Goal: Transaction & Acquisition: Purchase product/service

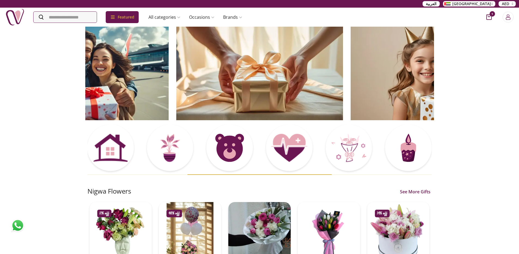
click at [491, 17] on icon "cart-button" at bounding box center [488, 16] width 5 height 5
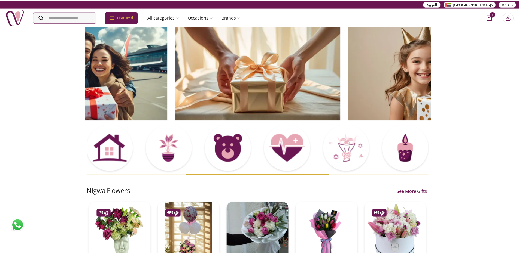
scroll to position [2, 2]
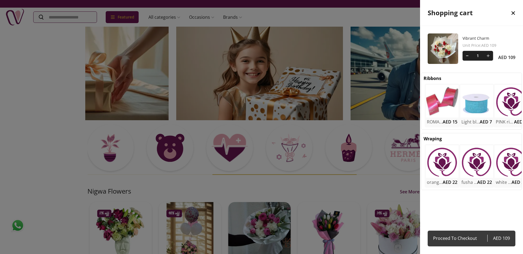
click at [461, 239] on span "Proceed To Checkout" at bounding box center [460, 239] width 54 height 8
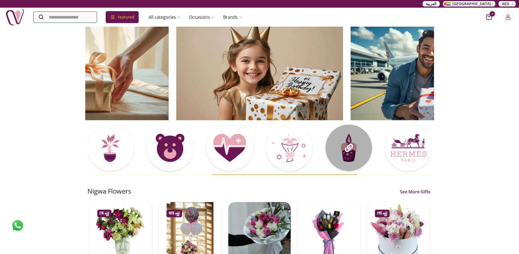
select select "**********"
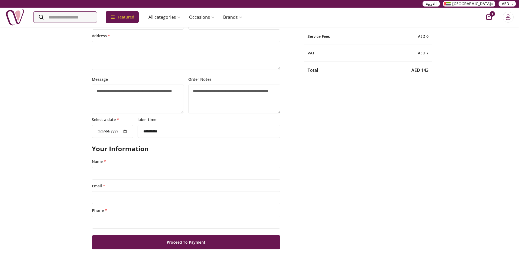
scroll to position [149, 0]
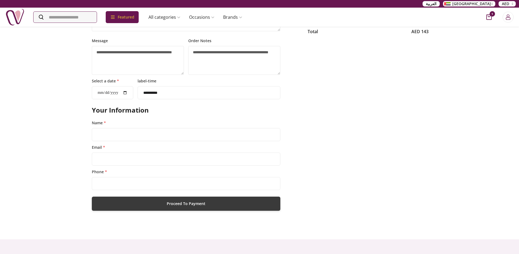
click at [202, 204] on button "Proceed To Payment" at bounding box center [186, 204] width 189 height 14
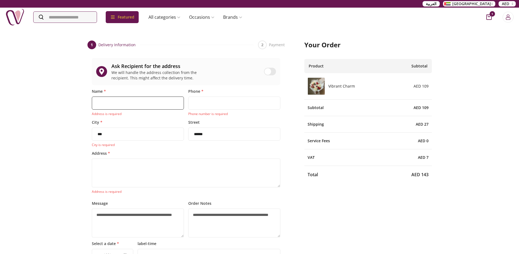
scroll to position [261, 0]
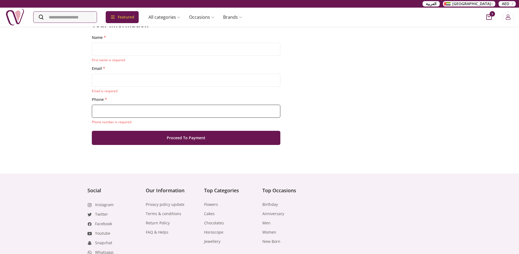
click at [162, 113] on input "Phone *" at bounding box center [186, 111] width 189 height 13
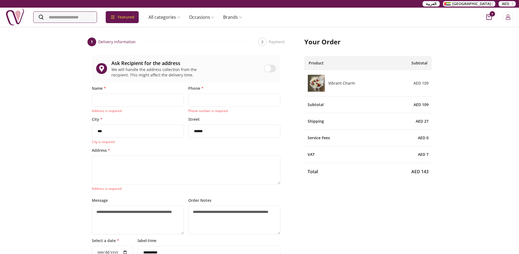
scroll to position [0, 0]
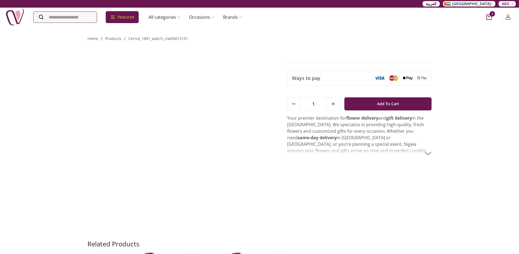
click at [200, 40] on ol "Home / products / cerrut_1881_watch_ciwll0012101" at bounding box center [259, 38] width 344 height 7
click at [175, 38] on link "cerrut_1881_watch_ciwll0012101" at bounding box center [158, 38] width 60 height 5
